Goal: Task Accomplishment & Management: Use online tool/utility

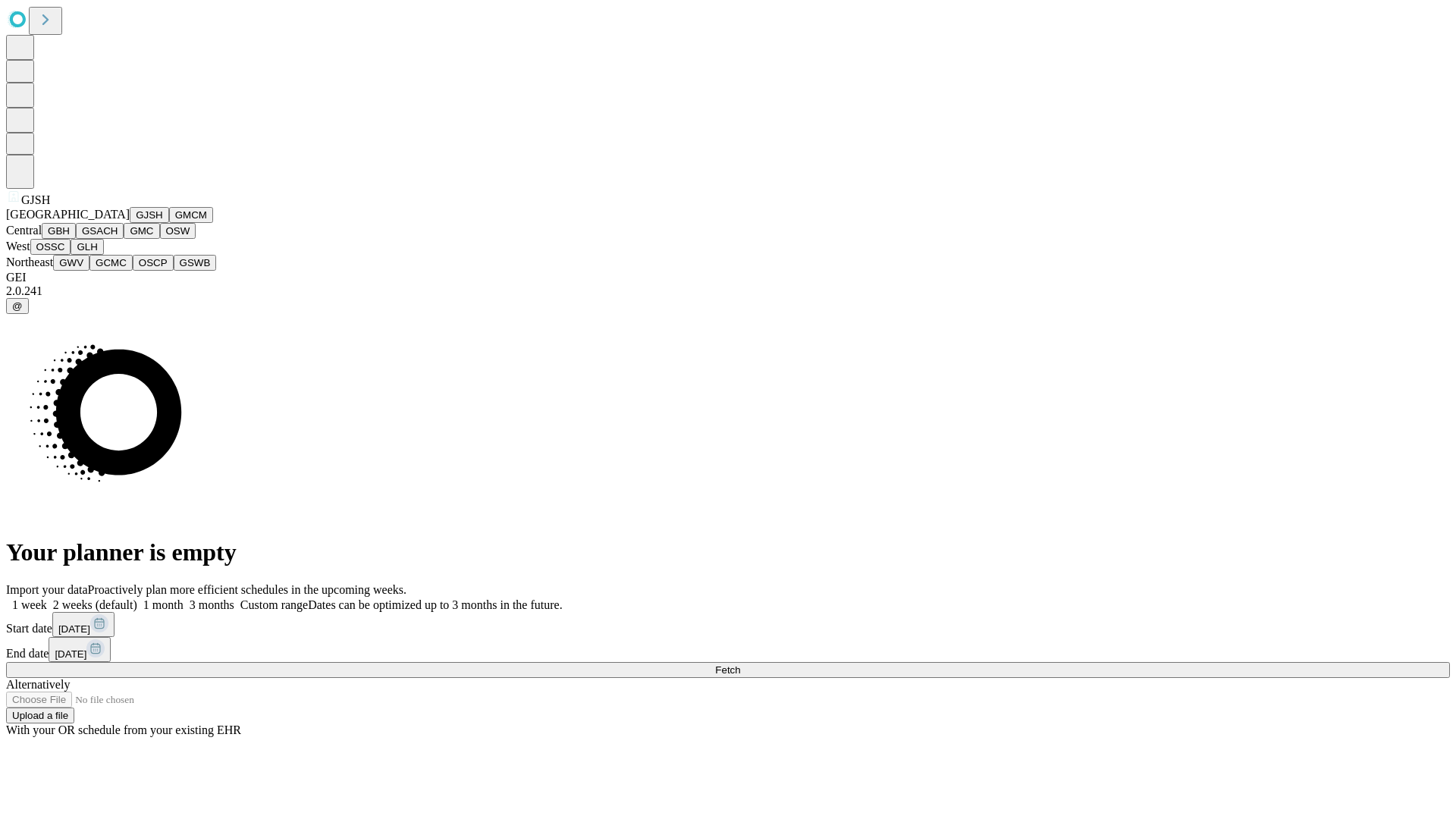
click at [130, 223] on button "GJSH" at bounding box center [150, 215] width 40 height 16
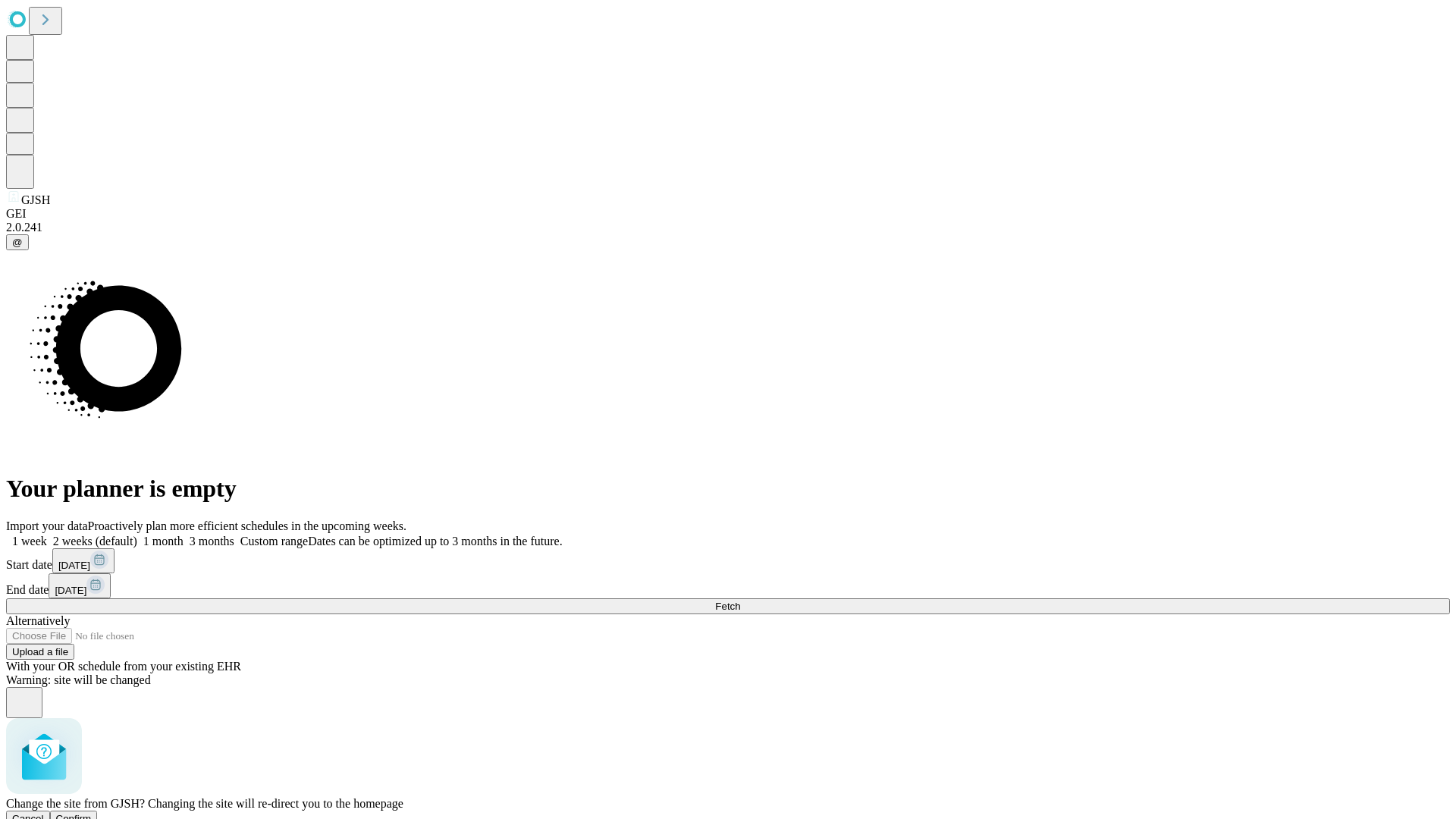
click at [92, 812] on span "Confirm" at bounding box center [74, 818] width 36 height 11
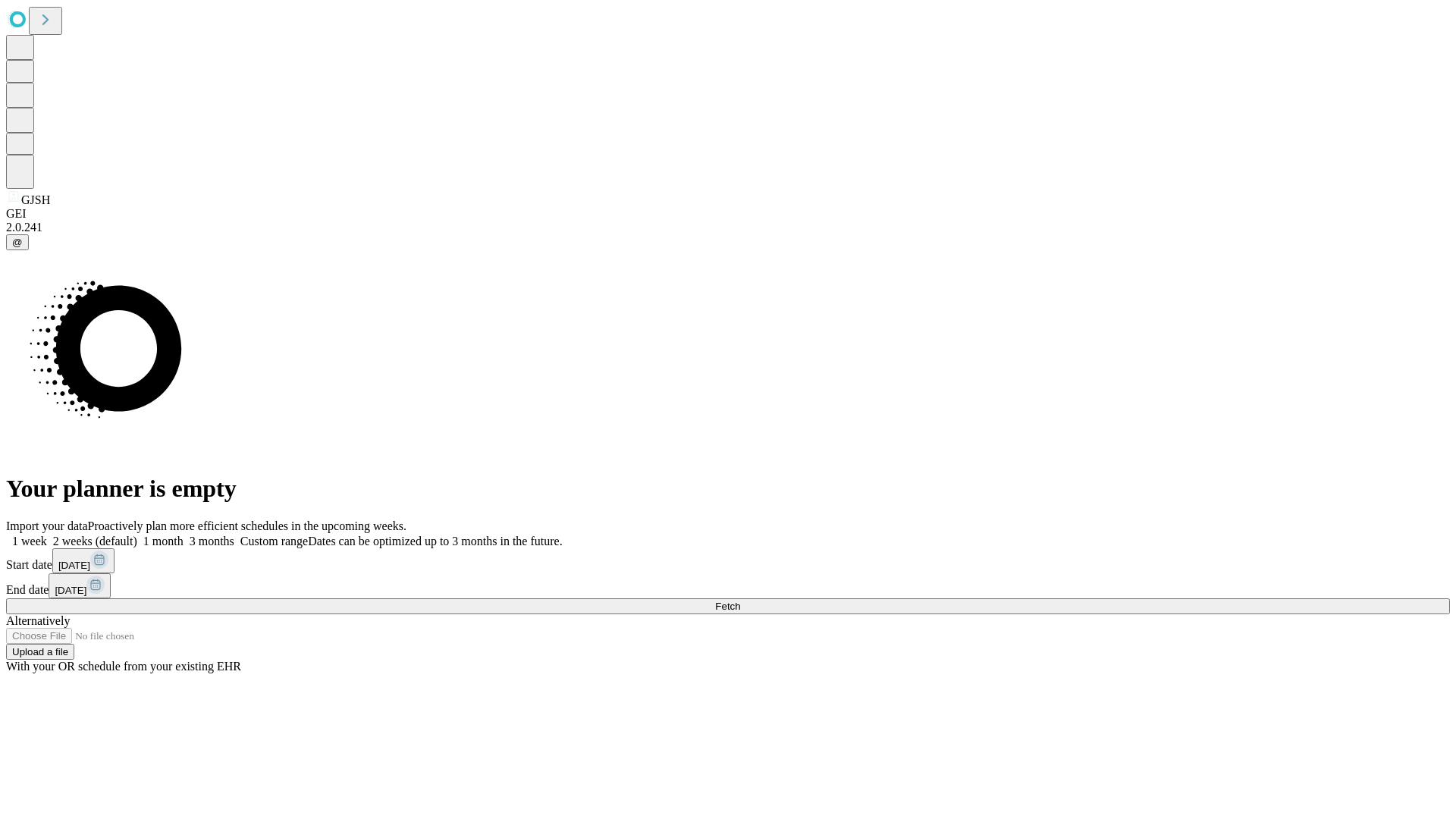
click at [47, 534] on label "1 week" at bounding box center [26, 541] width 41 height 13
click at [740, 600] on span "Fetch" at bounding box center [728, 606] width 25 height 11
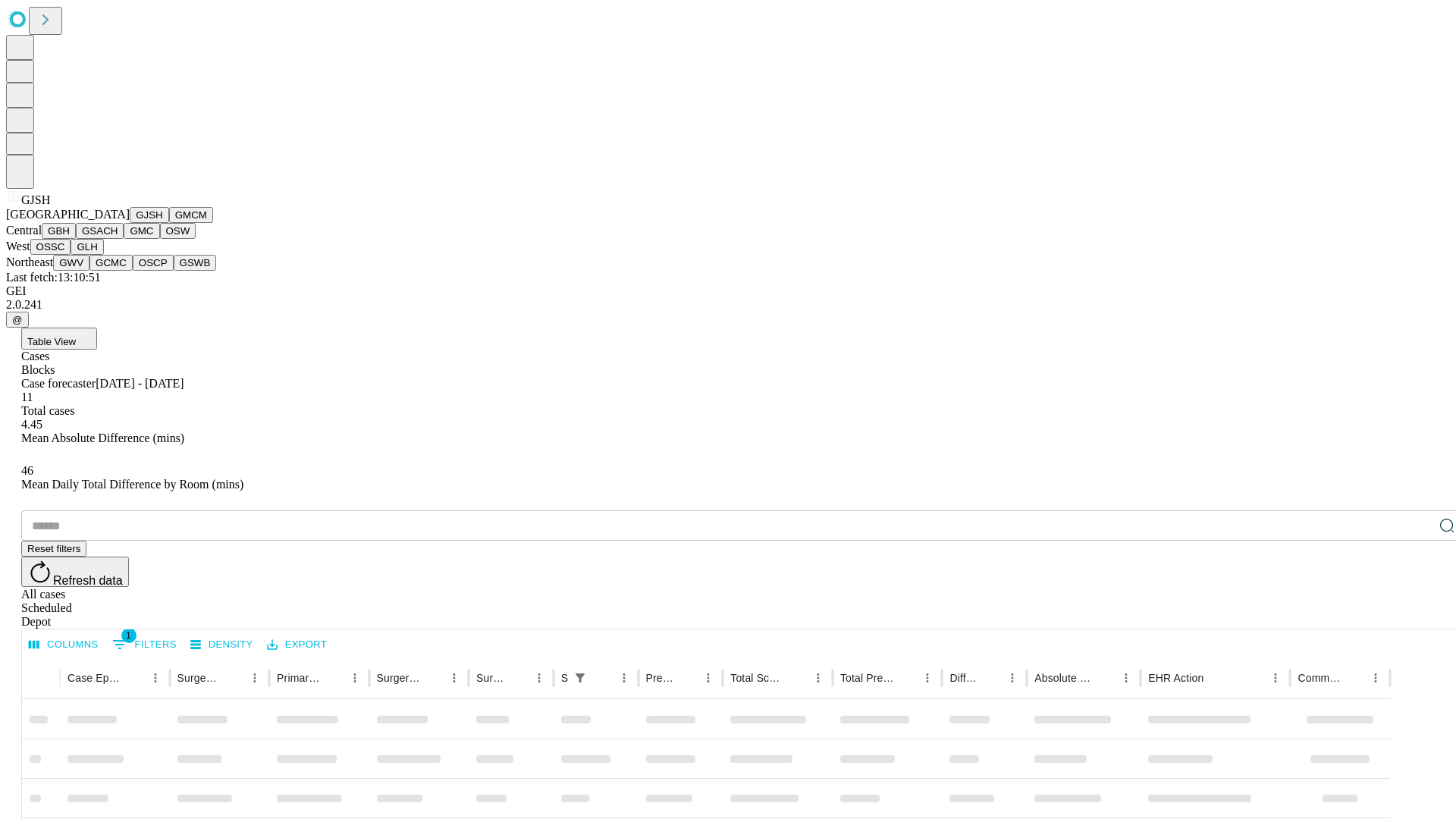
click at [170, 223] on button "GMCM" at bounding box center [191, 215] width 44 height 16
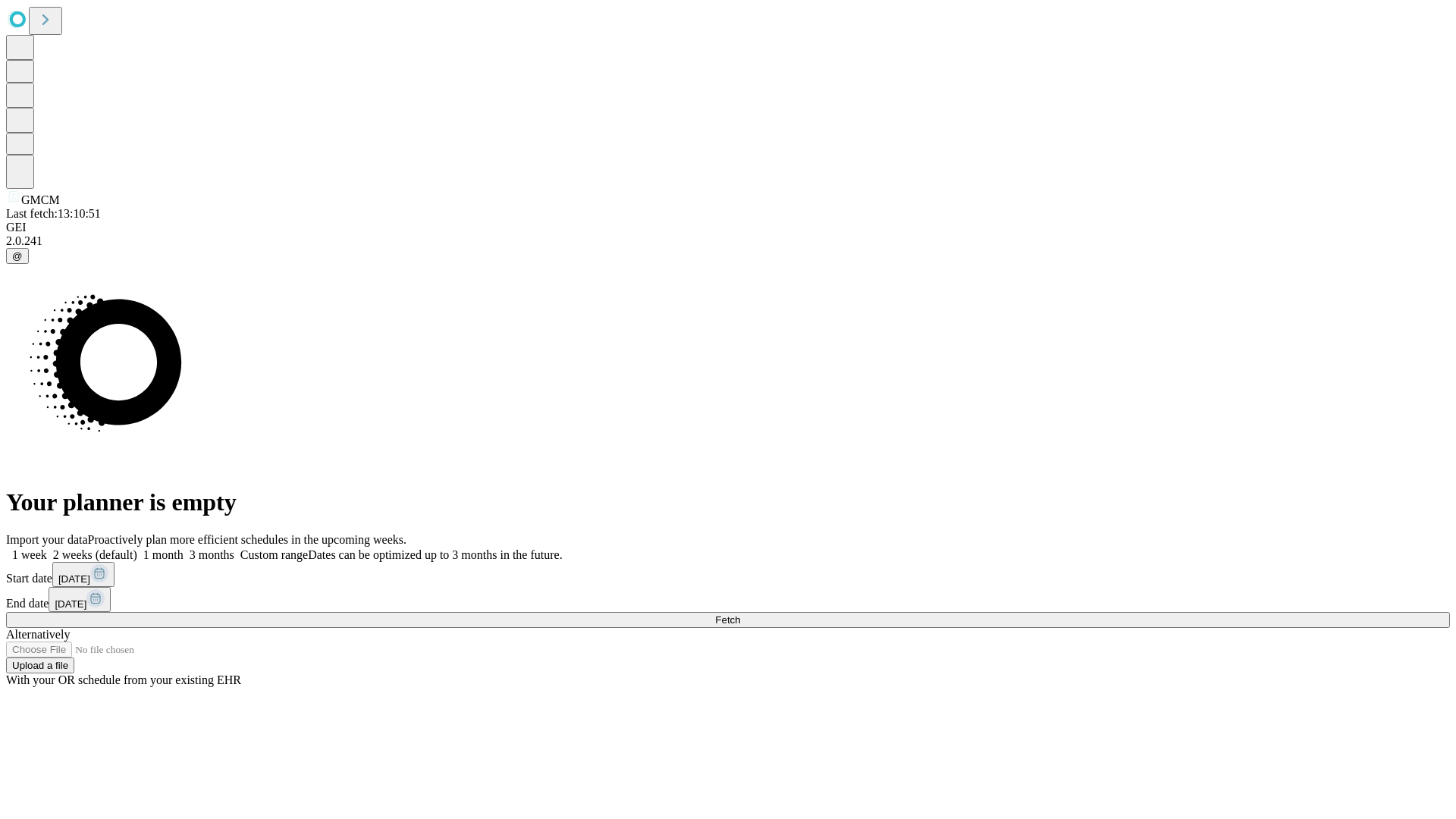
click at [47, 548] on label "1 week" at bounding box center [26, 555] width 41 height 13
click at [740, 614] on span "Fetch" at bounding box center [728, 620] width 25 height 11
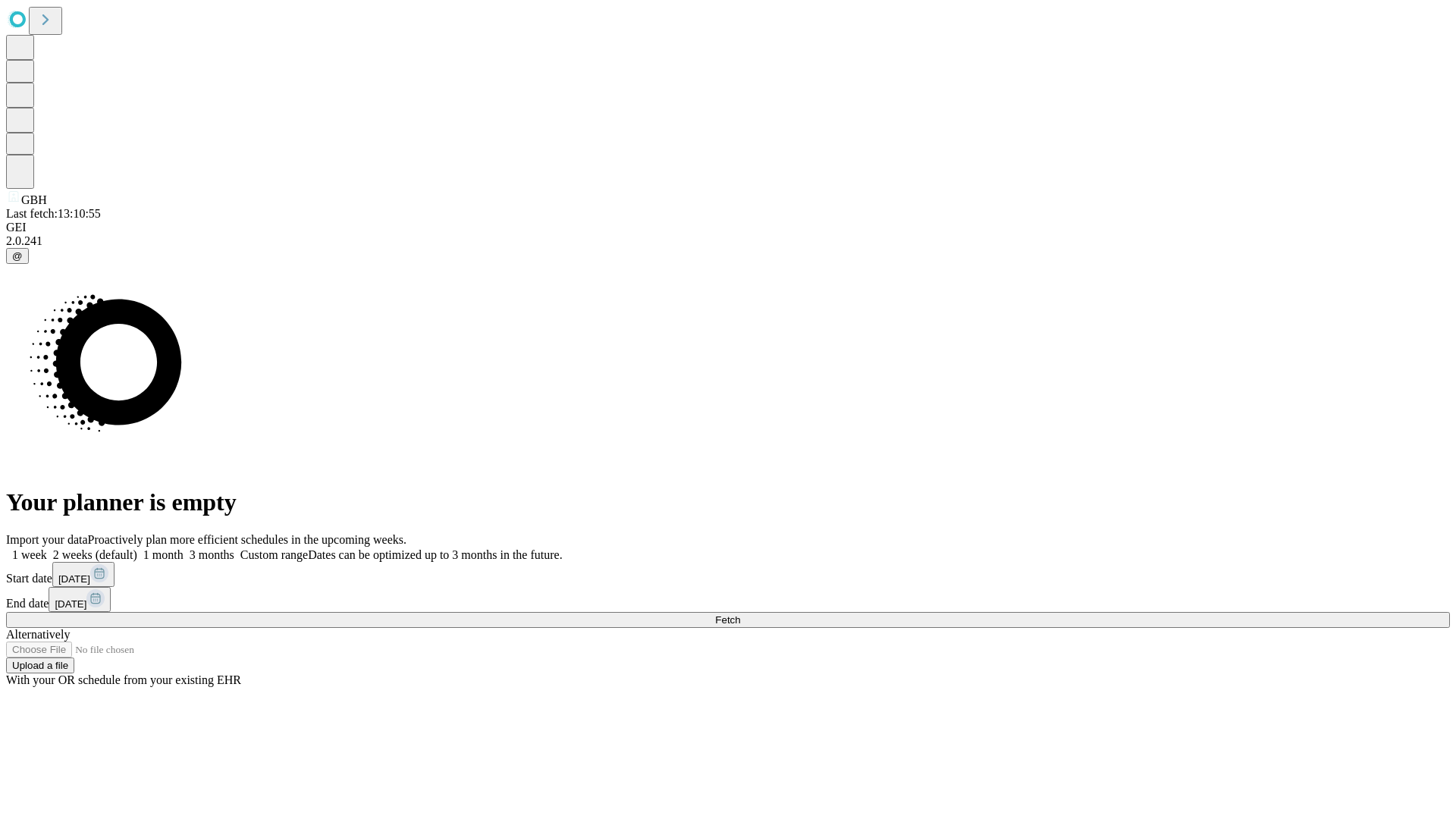
click at [47, 548] on label "1 week" at bounding box center [26, 555] width 41 height 13
click at [740, 614] on span "Fetch" at bounding box center [728, 620] width 25 height 11
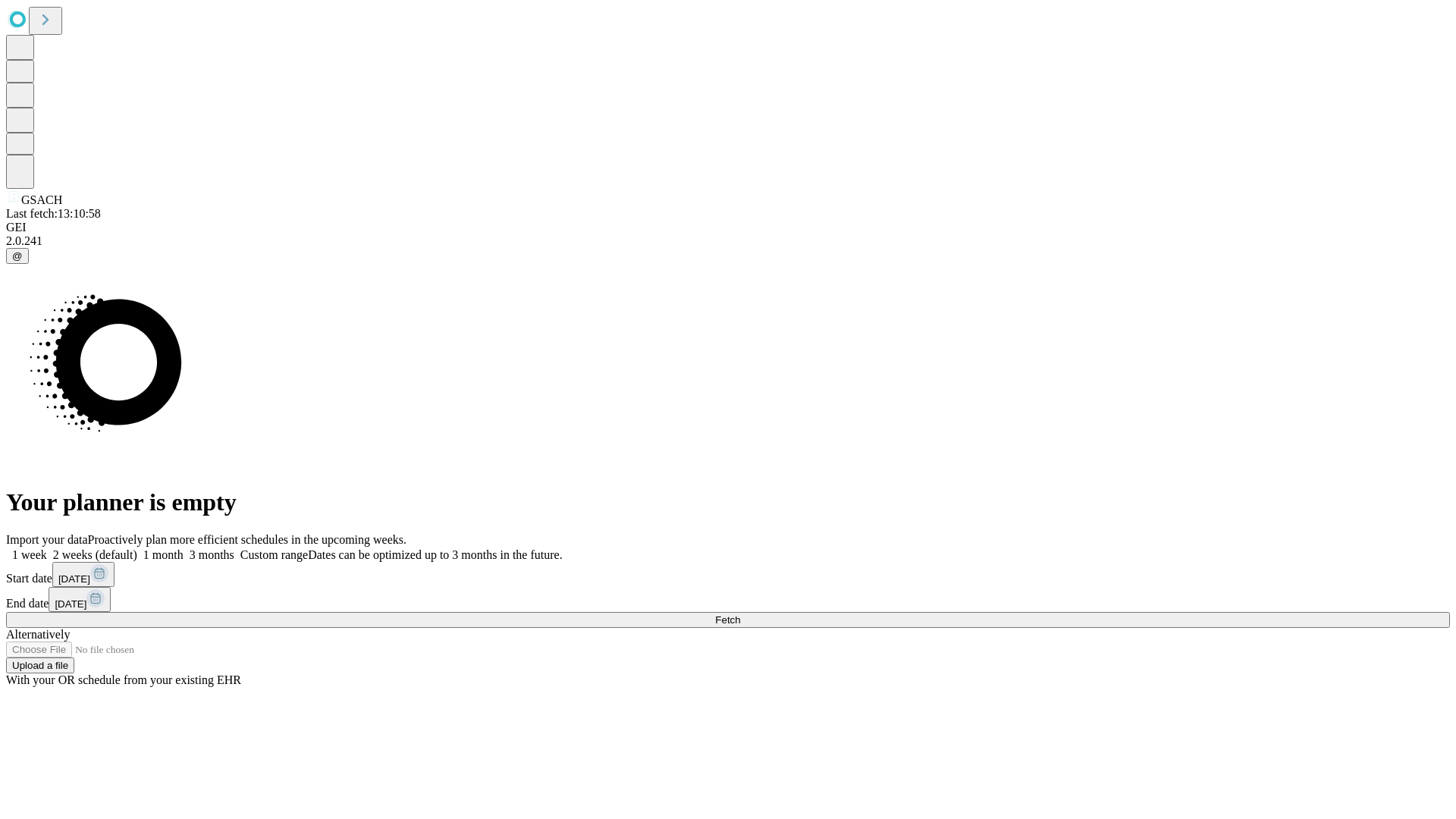
click at [47, 548] on label "1 week" at bounding box center [26, 555] width 41 height 13
click at [740, 614] on span "Fetch" at bounding box center [728, 620] width 25 height 11
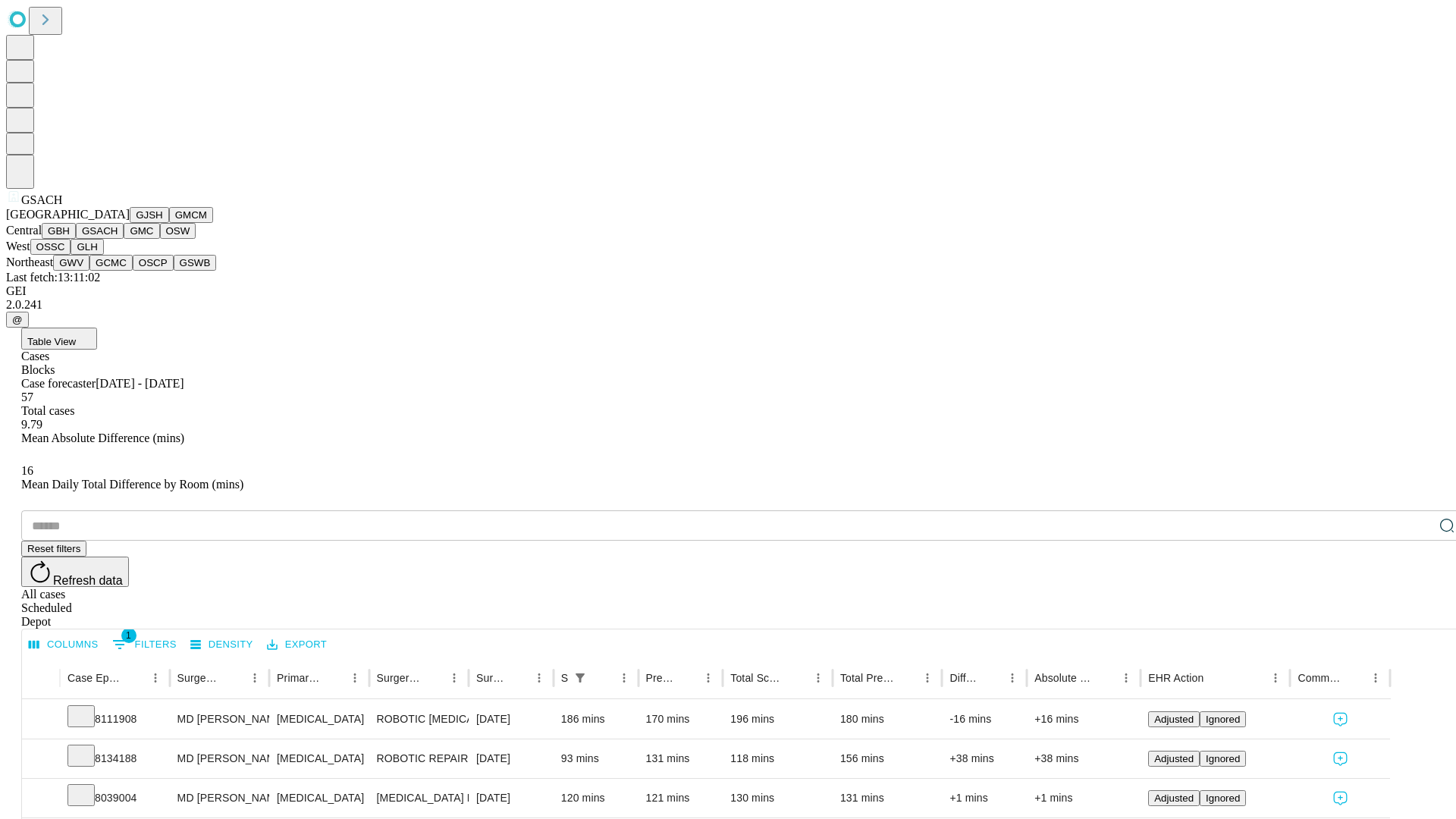
click at [124, 239] on button "GMC" at bounding box center [142, 230] width 36 height 16
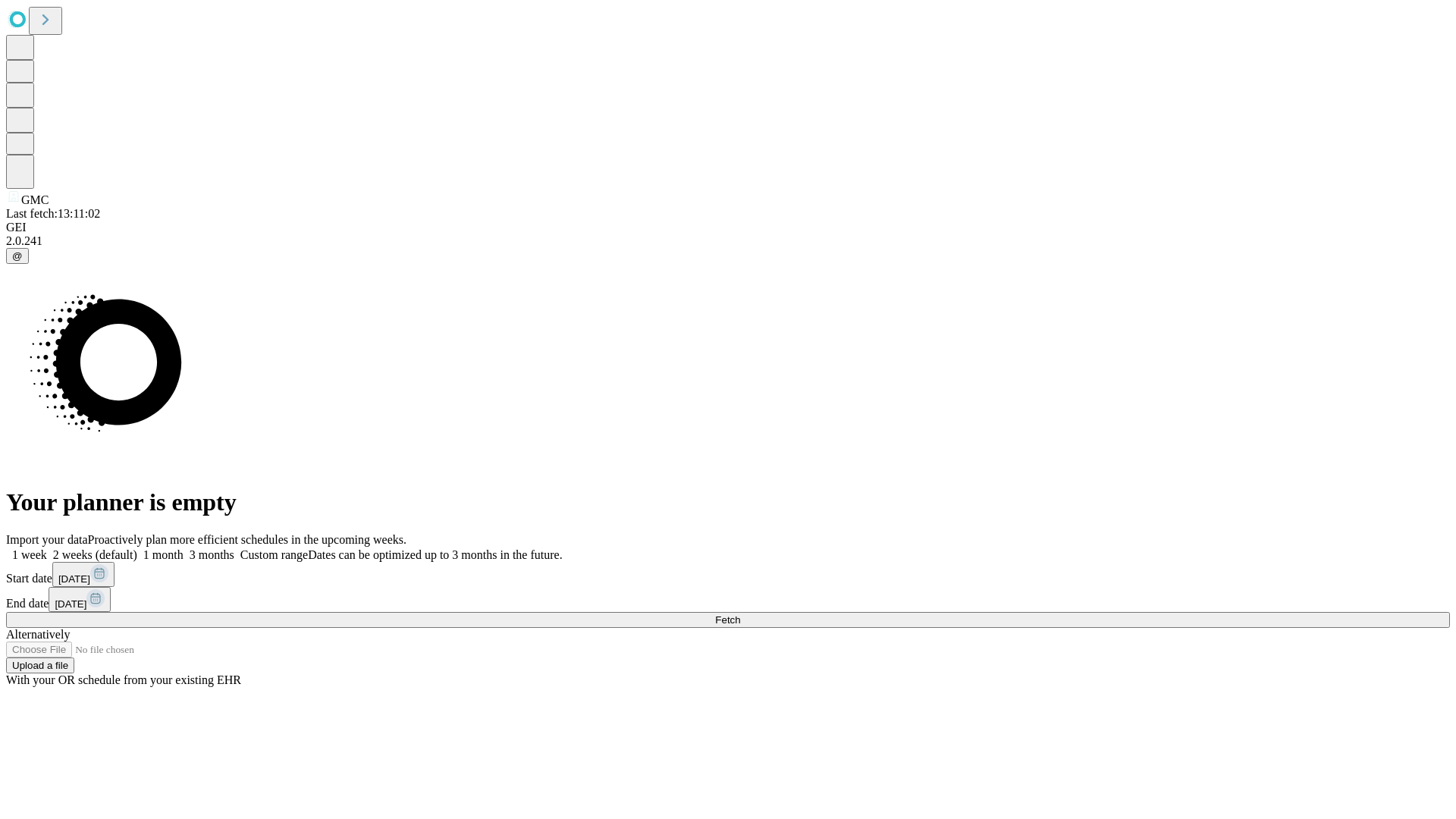
click at [47, 548] on label "1 week" at bounding box center [26, 555] width 41 height 13
click at [740, 614] on span "Fetch" at bounding box center [728, 620] width 25 height 11
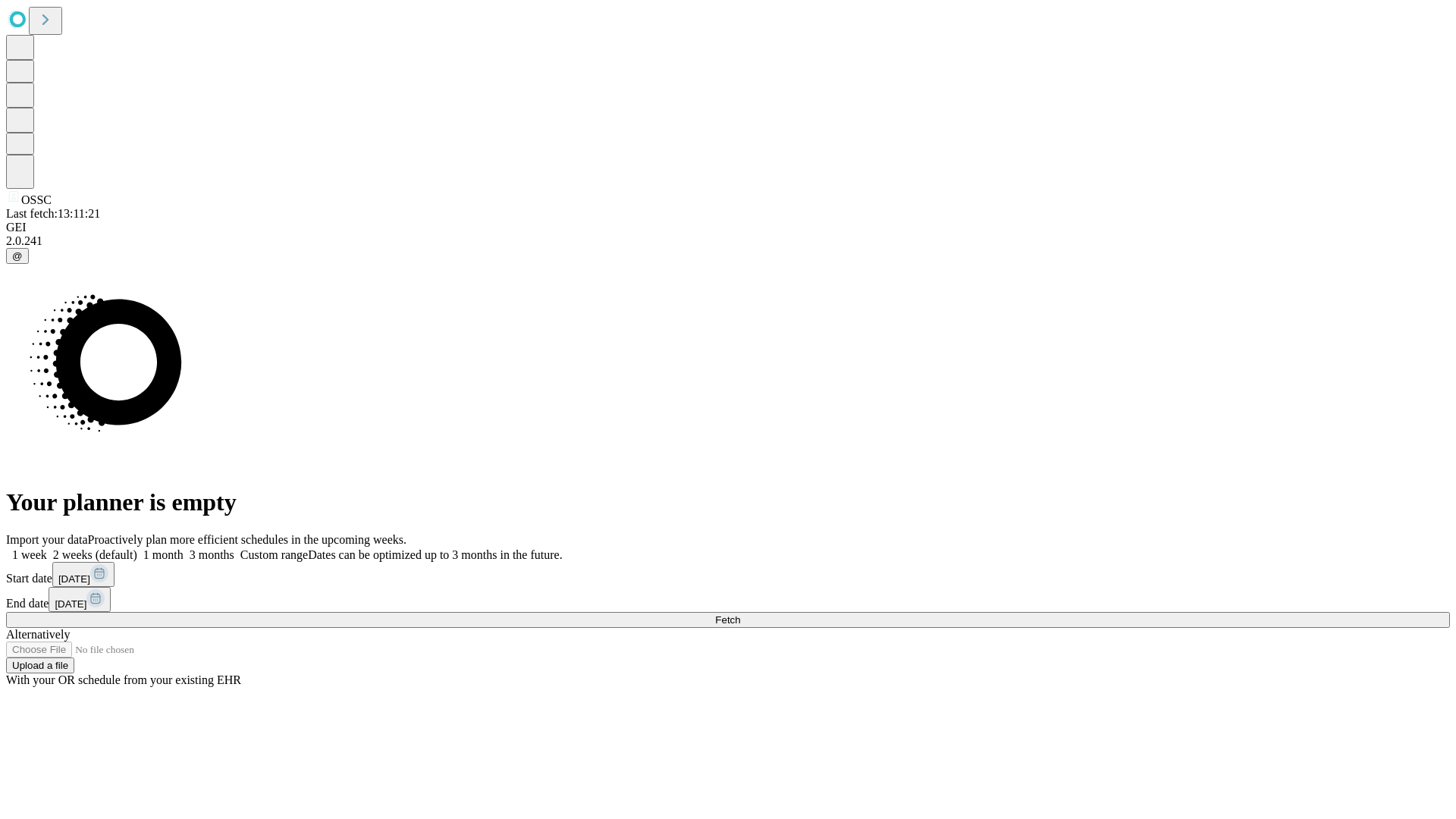
click at [47, 548] on label "1 week" at bounding box center [26, 555] width 41 height 13
click at [740, 614] on span "Fetch" at bounding box center [728, 620] width 25 height 11
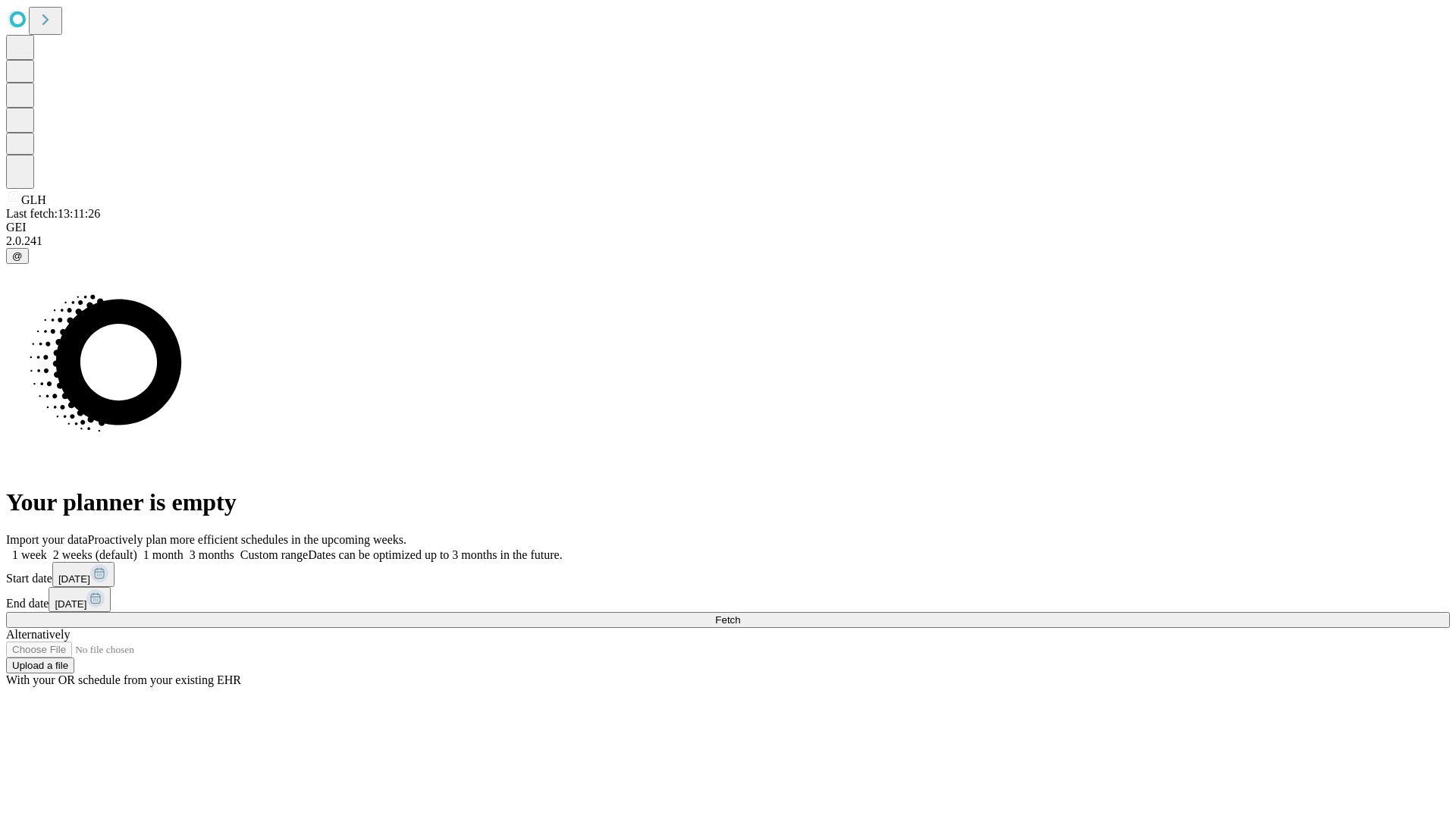
click at [47, 548] on label "1 week" at bounding box center [26, 555] width 41 height 13
click at [740, 614] on span "Fetch" at bounding box center [728, 620] width 25 height 11
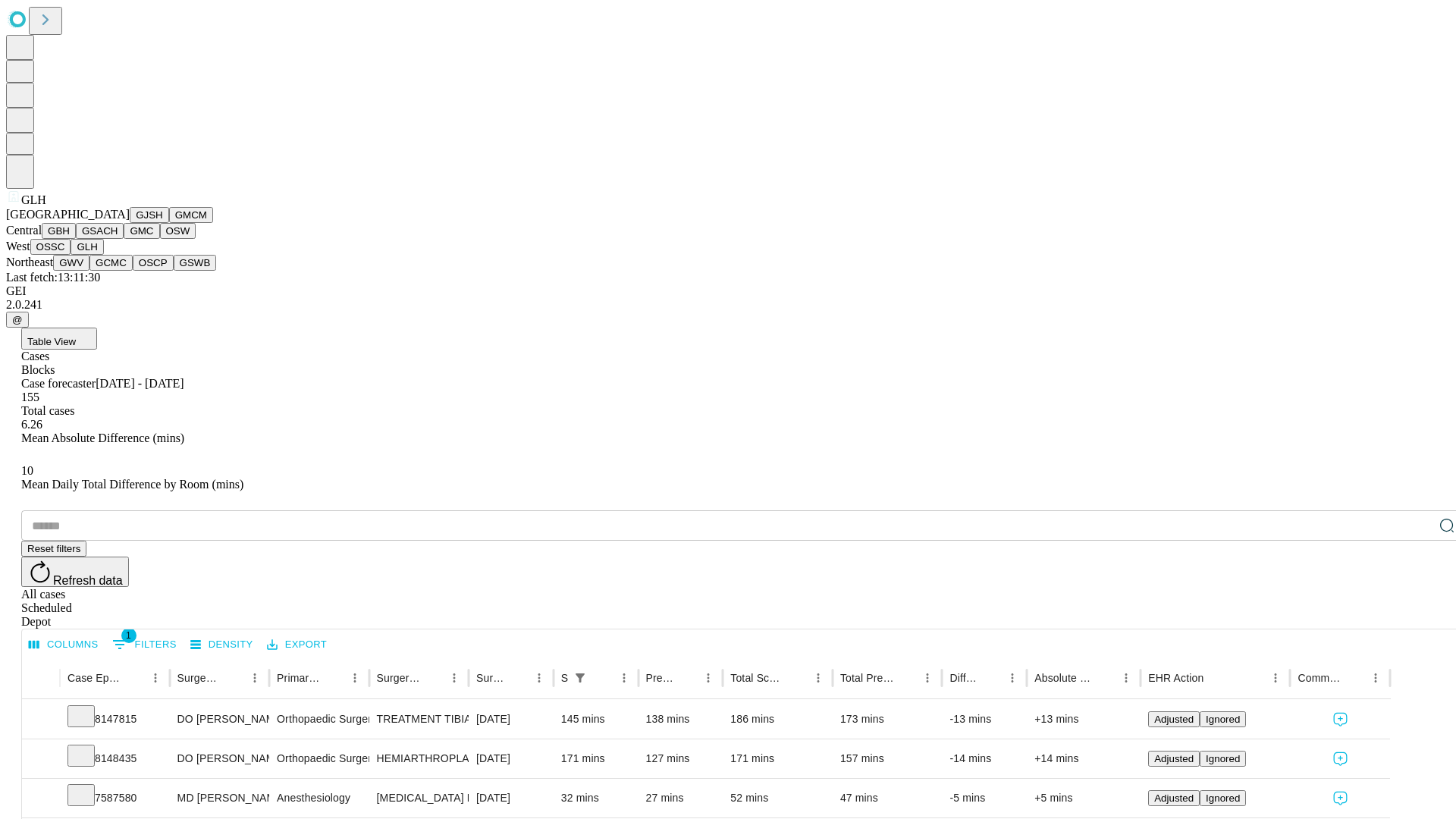
click at [89, 271] on button "GWV" at bounding box center [71, 262] width 36 height 16
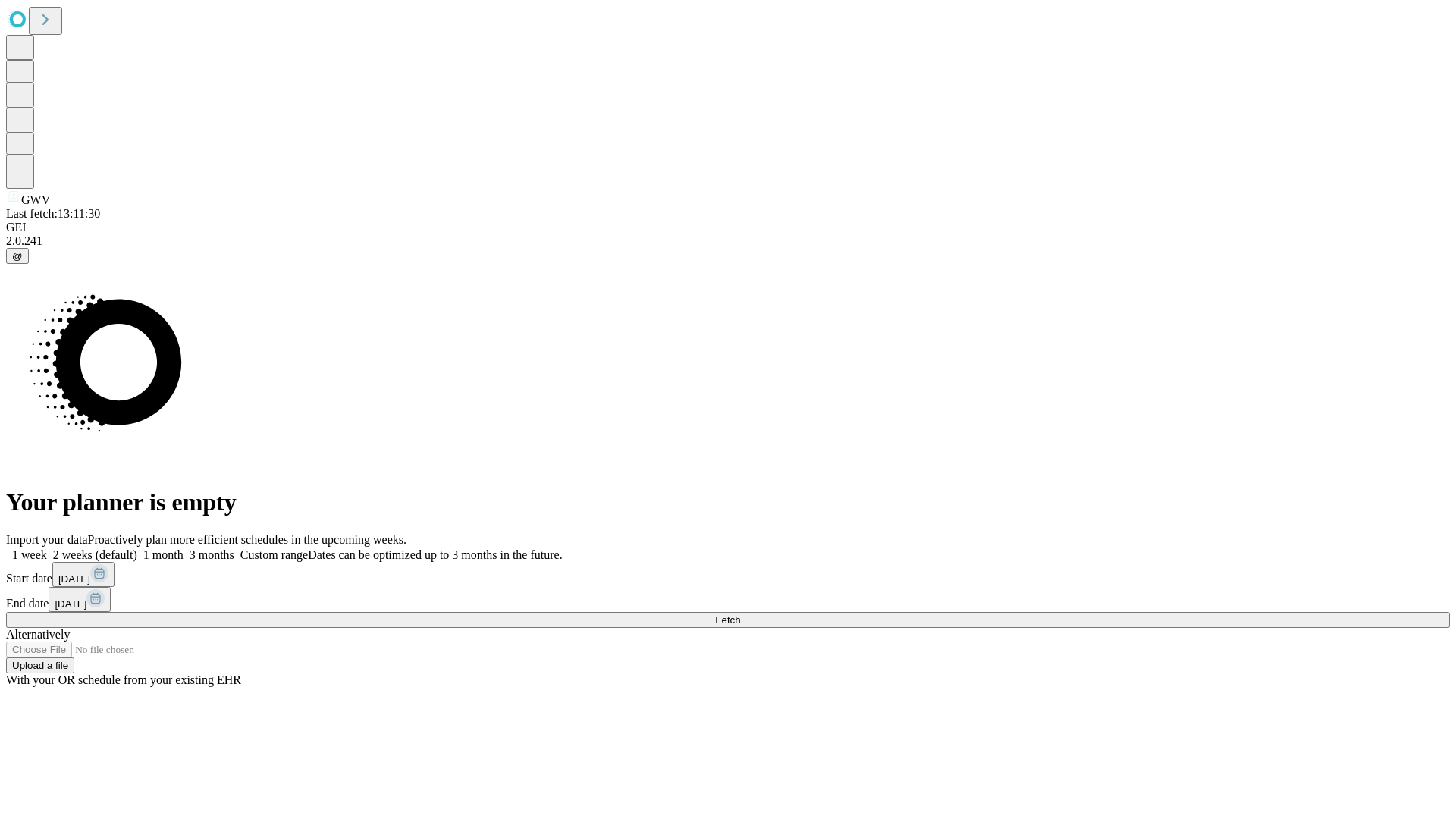
click at [47, 548] on label "1 week" at bounding box center [26, 555] width 41 height 13
click at [740, 614] on span "Fetch" at bounding box center [728, 620] width 25 height 11
